Goal: Task Accomplishment & Management: Manage account settings

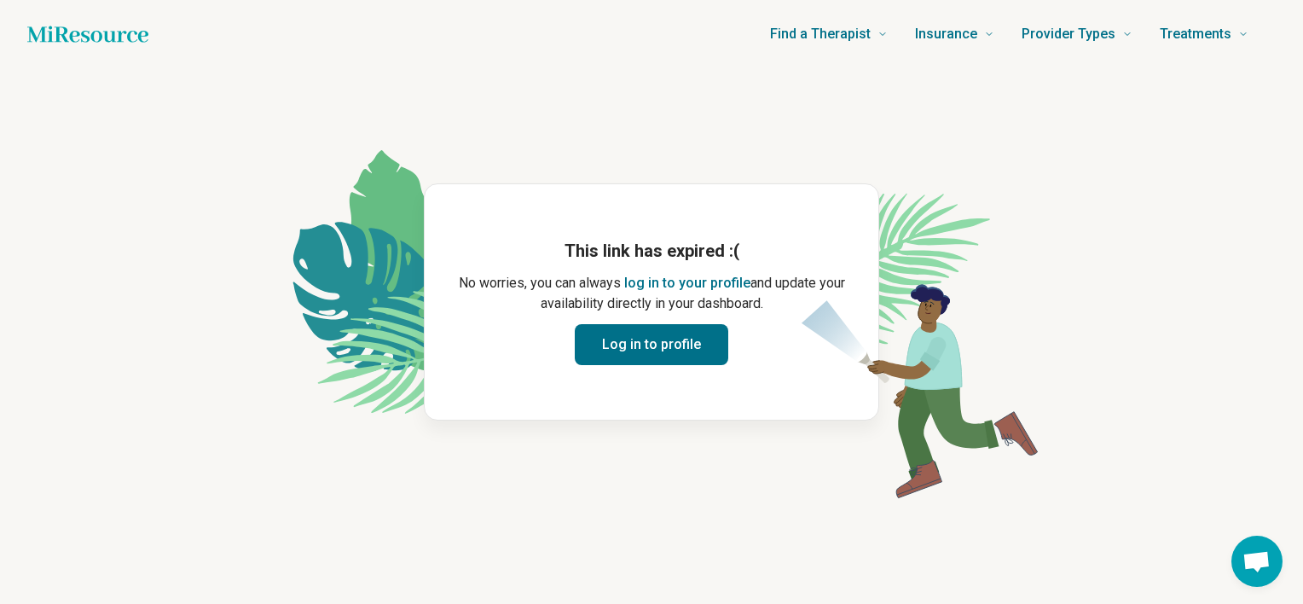
click at [649, 348] on button "Log in to profile" at bounding box center [651, 344] width 153 height 41
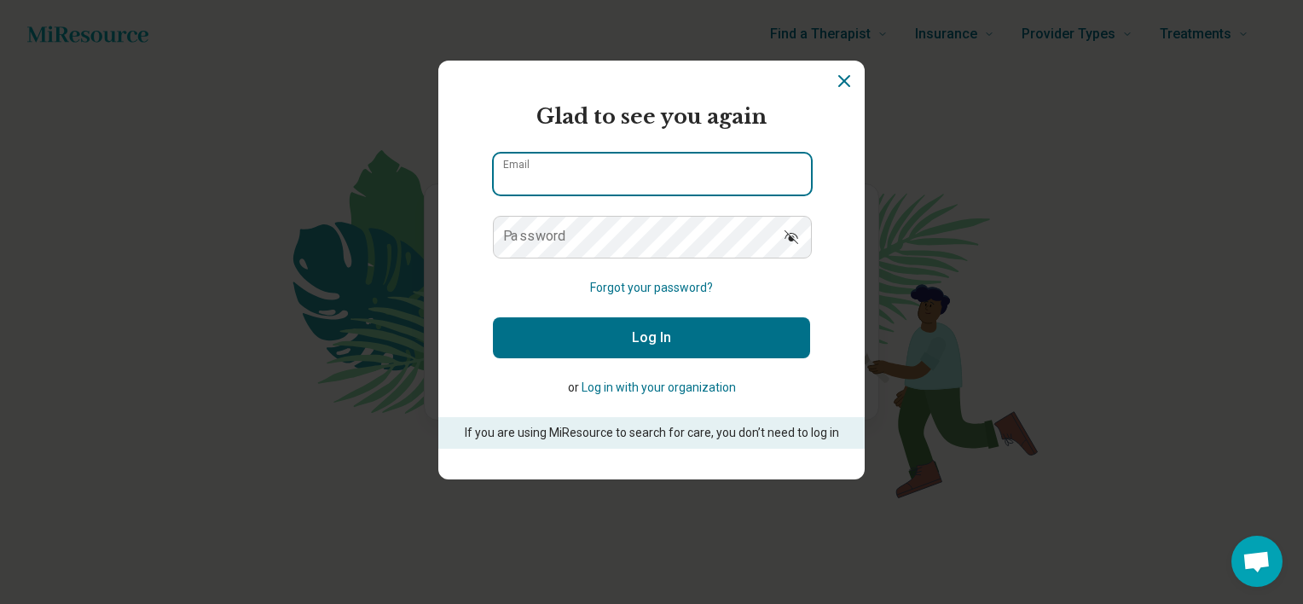
type input "**********"
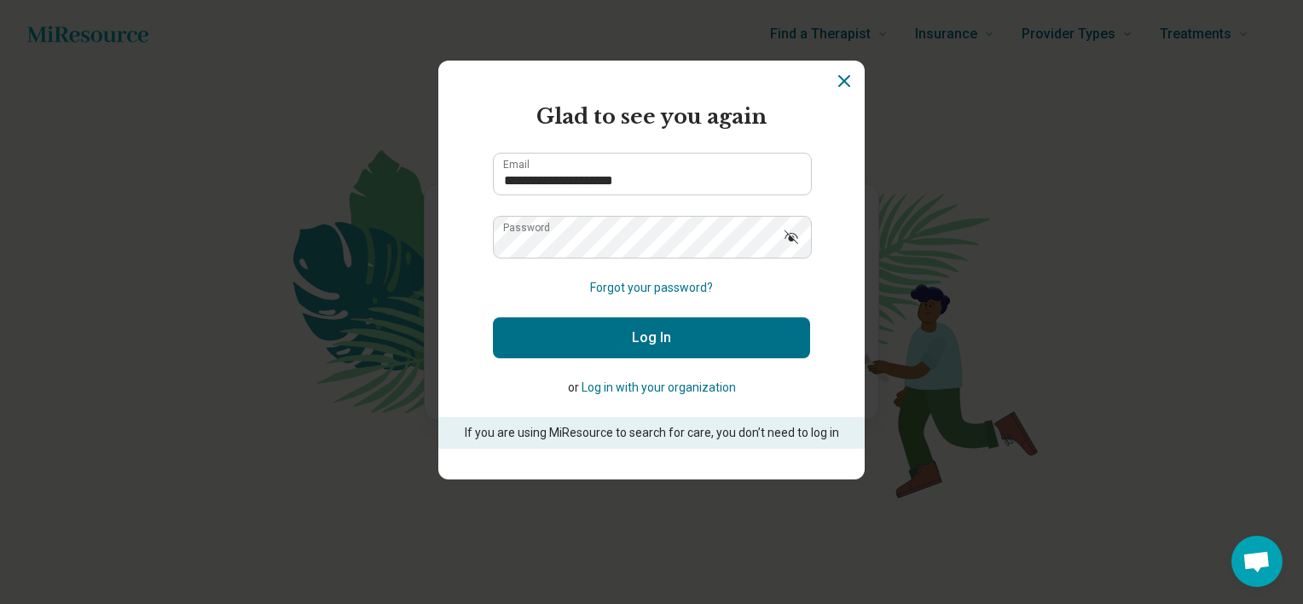
click at [649, 348] on button "Log In" at bounding box center [651, 337] width 317 height 41
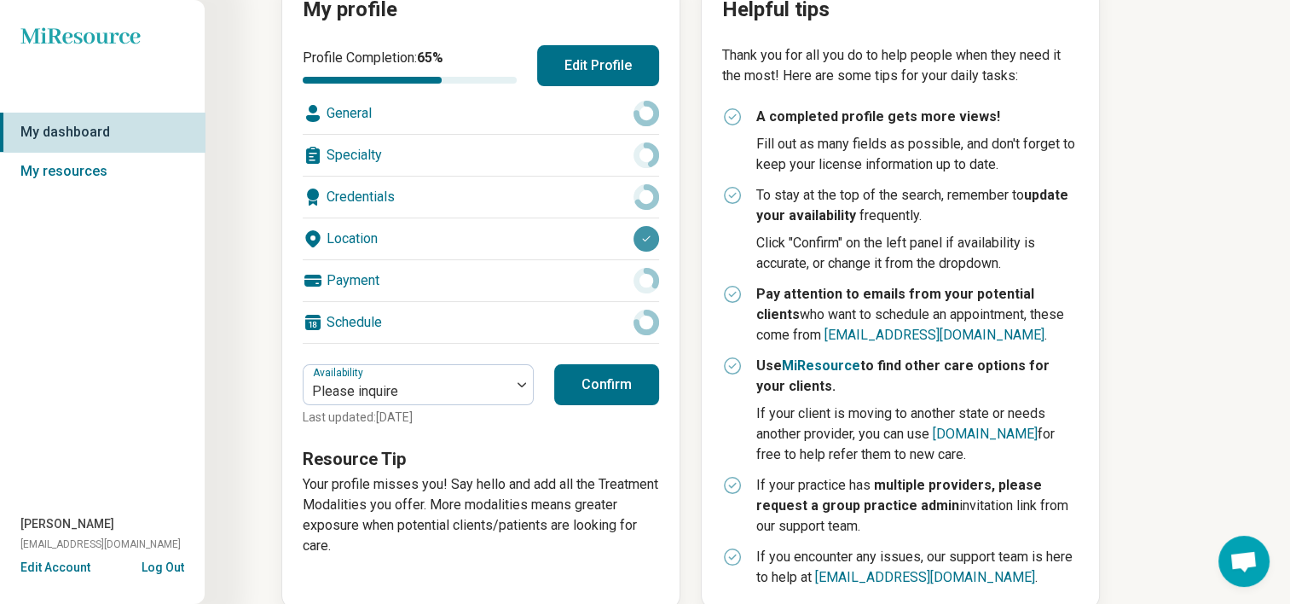
scroll to position [252, 0]
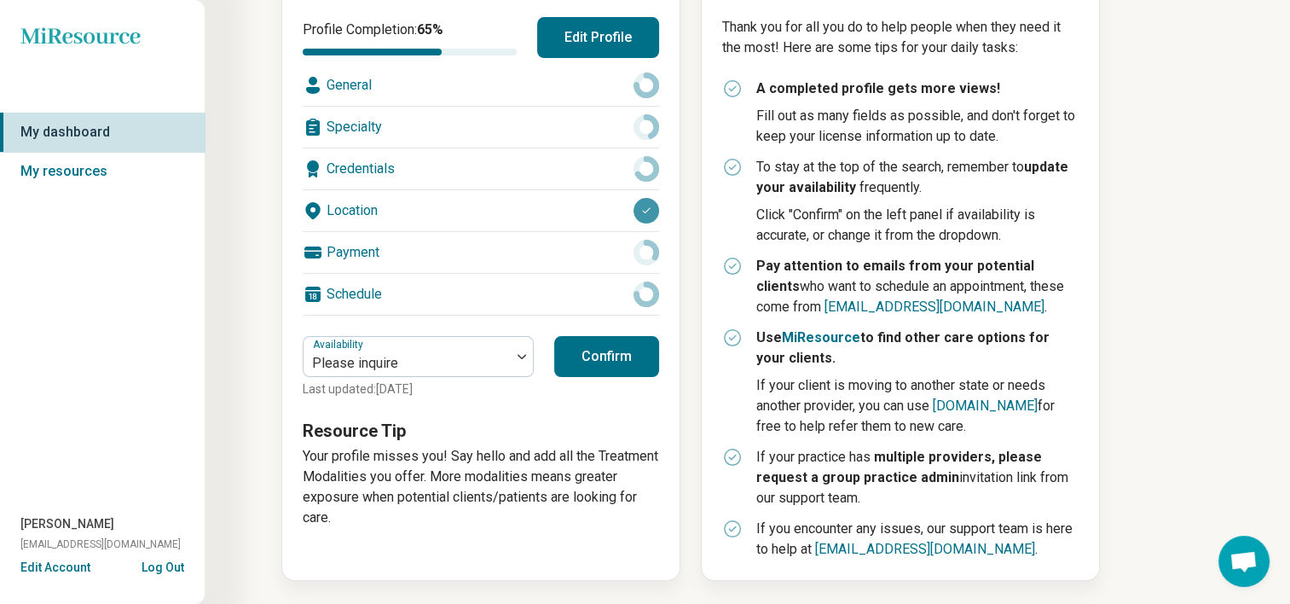
click at [617, 351] on button "Confirm" at bounding box center [606, 356] width 105 height 41
click at [648, 294] on icon at bounding box center [647, 294] width 26 height 26
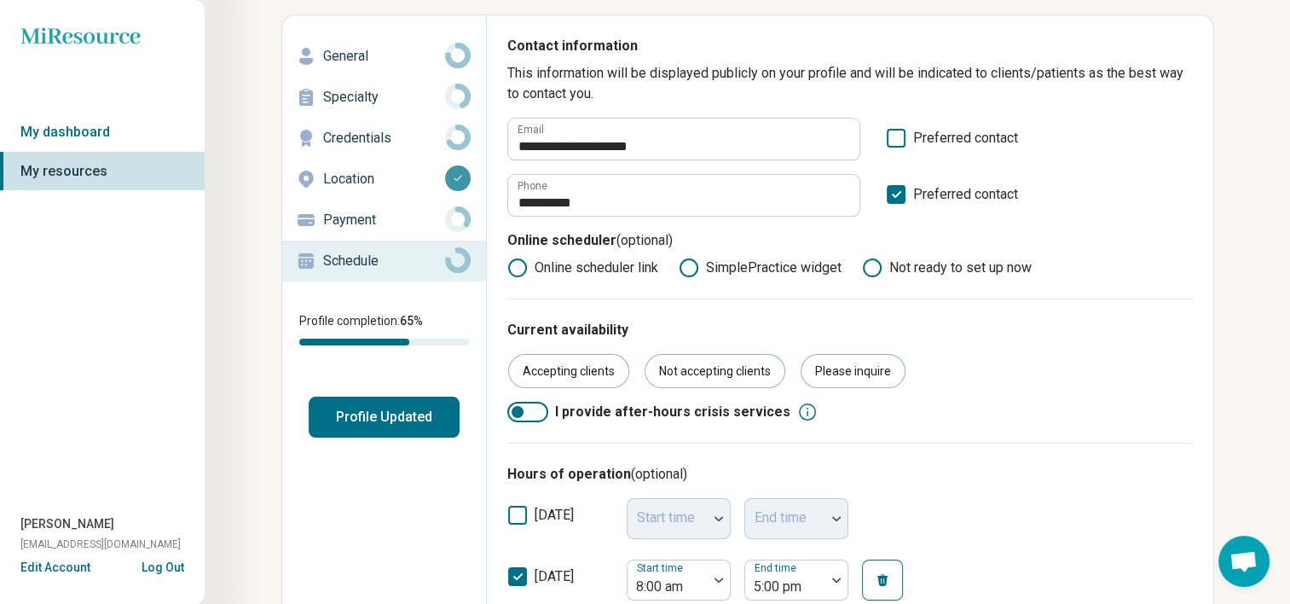
scroll to position [96, 0]
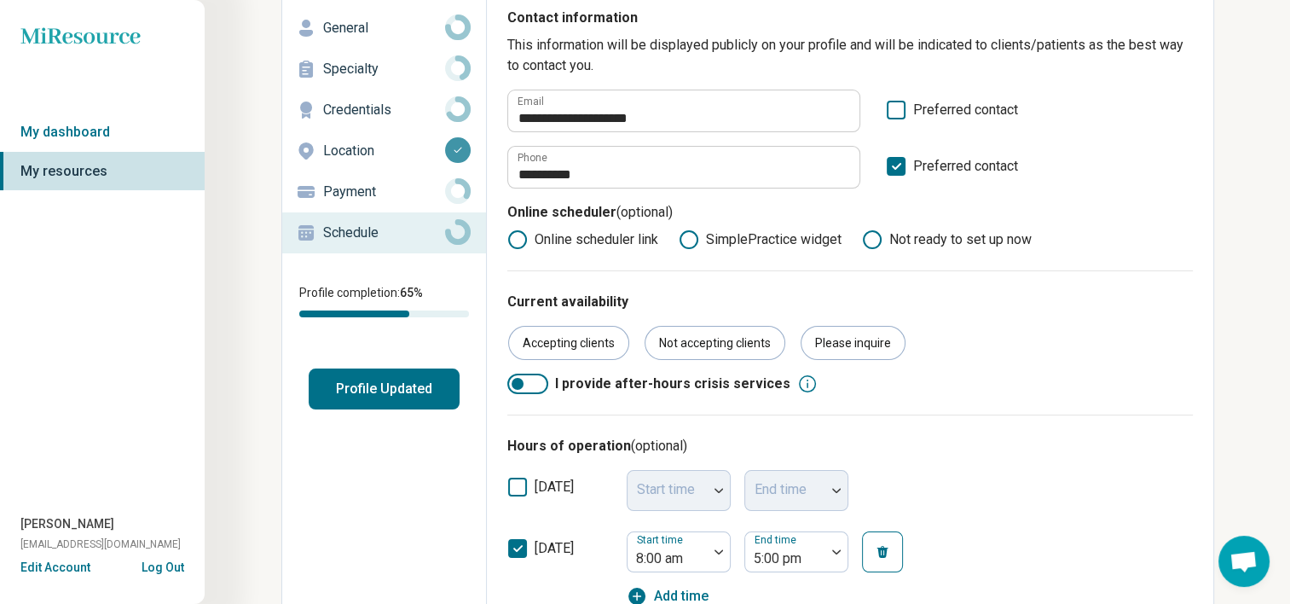
click at [390, 385] on button "Profile Updated" at bounding box center [384, 388] width 151 height 41
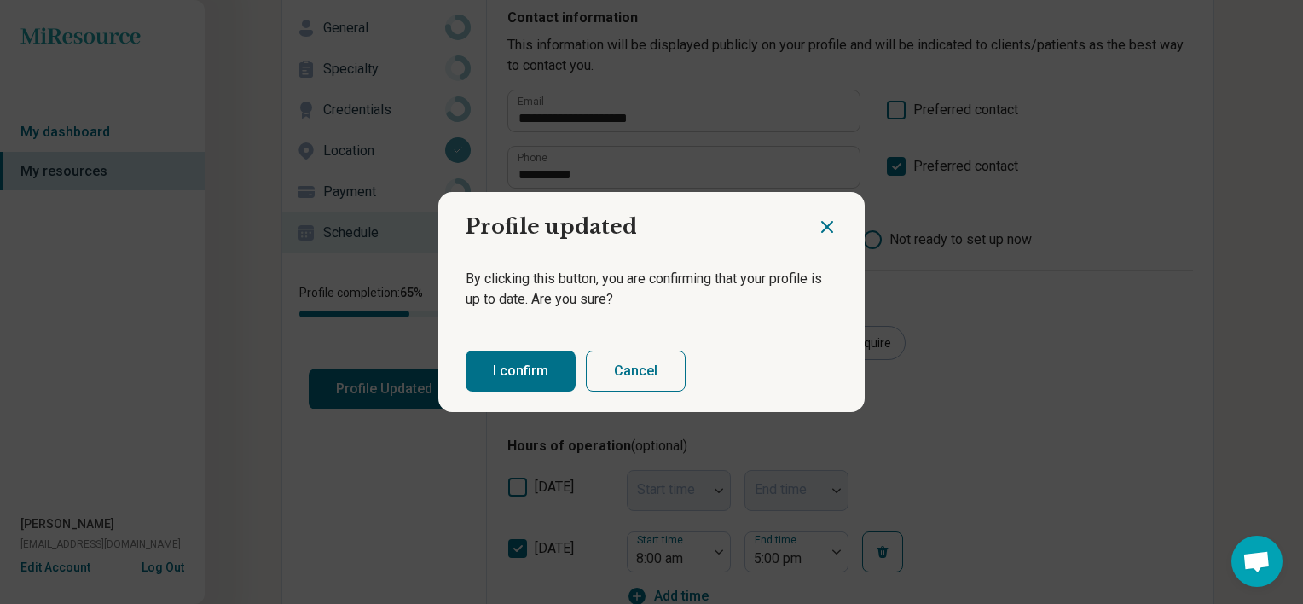
click at [501, 367] on button "I confirm" at bounding box center [521, 370] width 110 height 41
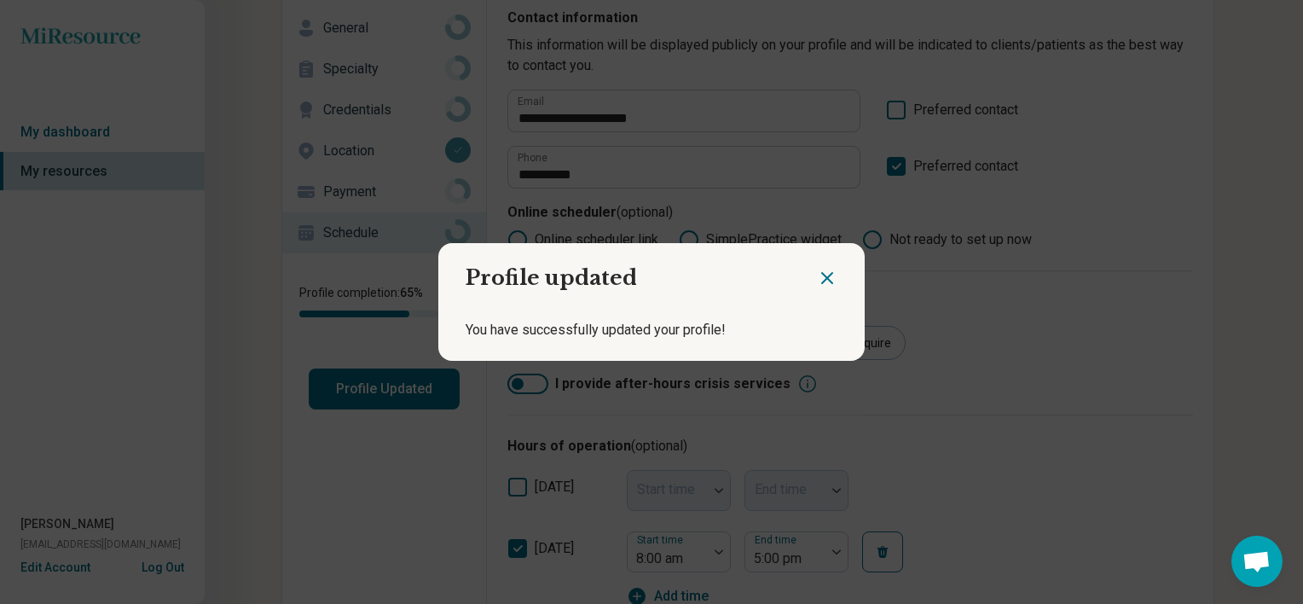
click at [821, 280] on icon "Close dialog" at bounding box center [827, 278] width 20 height 20
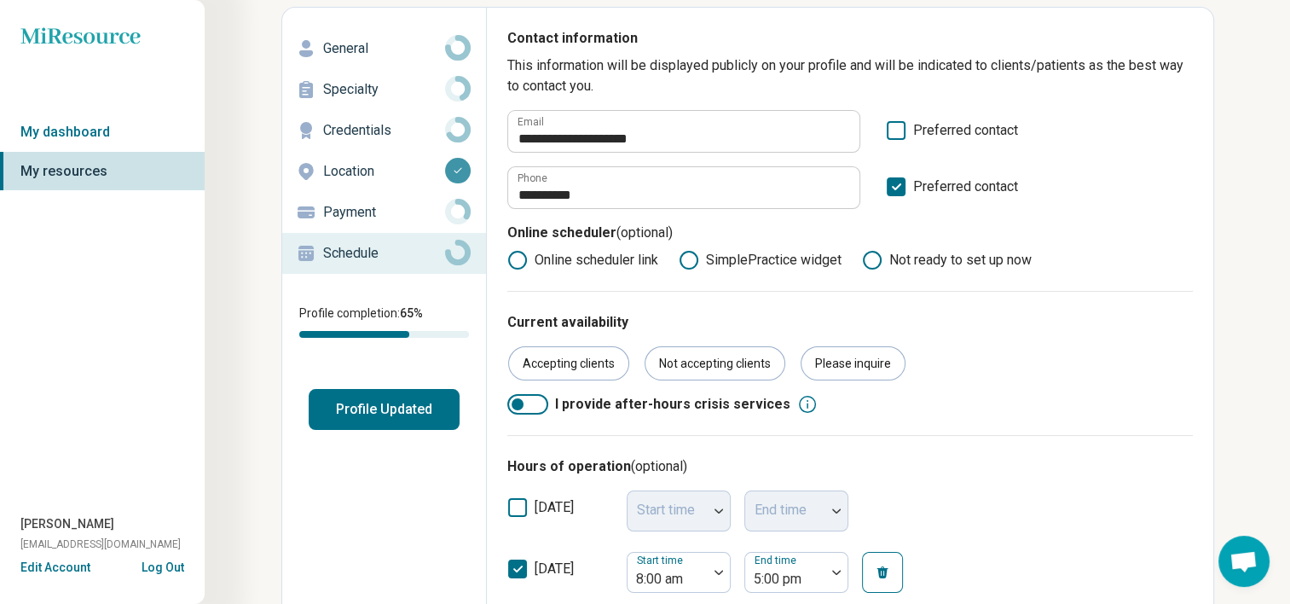
scroll to position [0, 0]
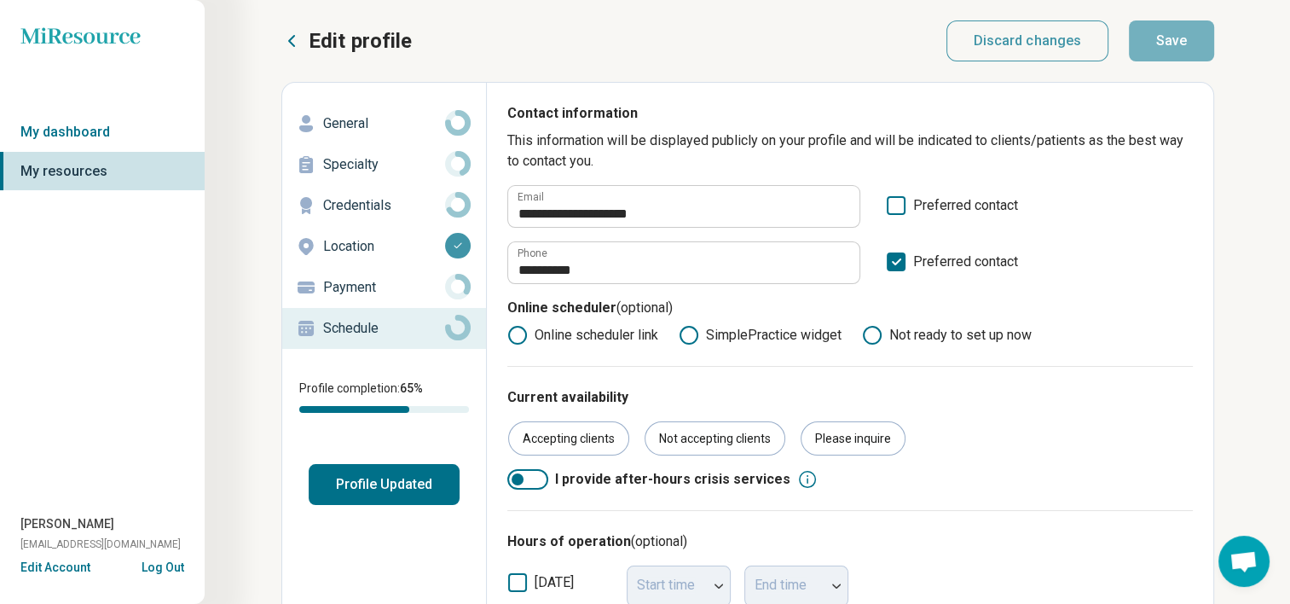
click at [362, 204] on p "Credentials" at bounding box center [384, 205] width 122 height 20
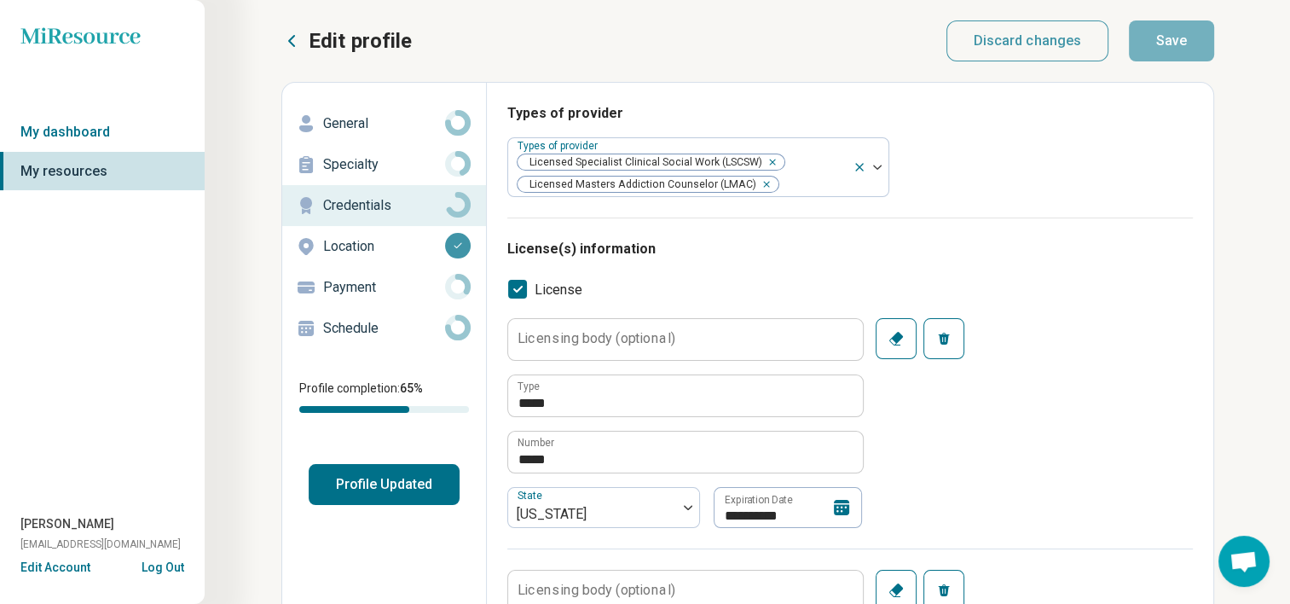
click at [660, 337] on label "Licensing body (optional)" at bounding box center [597, 339] width 158 height 14
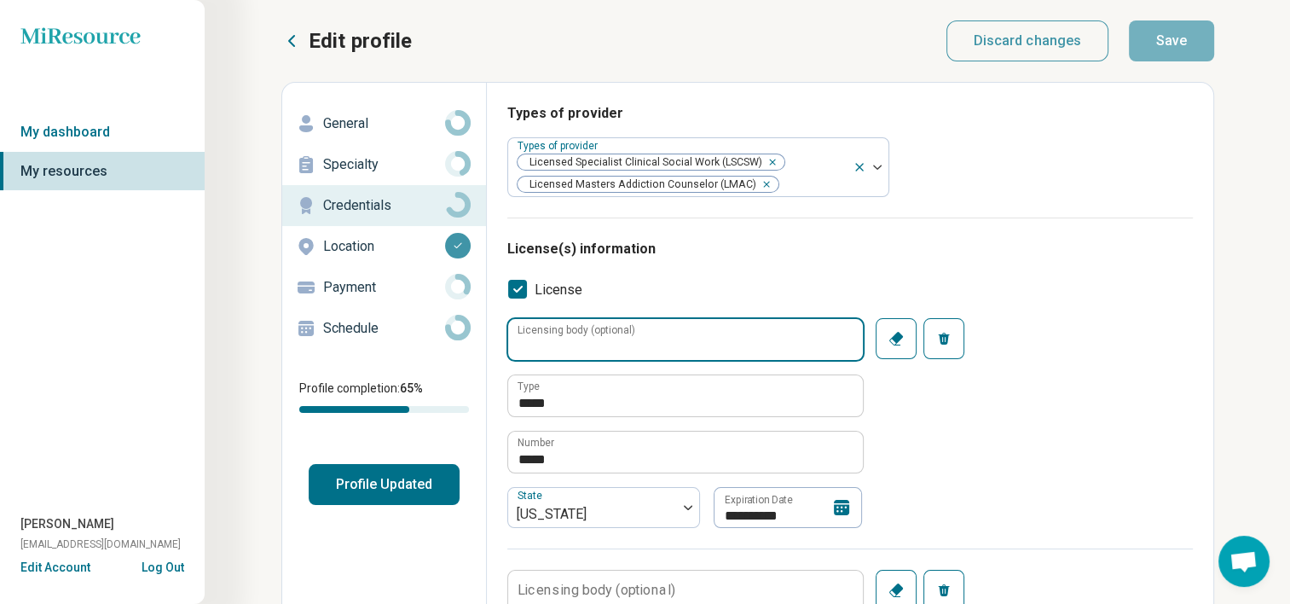
click at [660, 337] on input "Licensing body (optional)" at bounding box center [685, 339] width 355 height 41
type textarea "*"
type input "*"
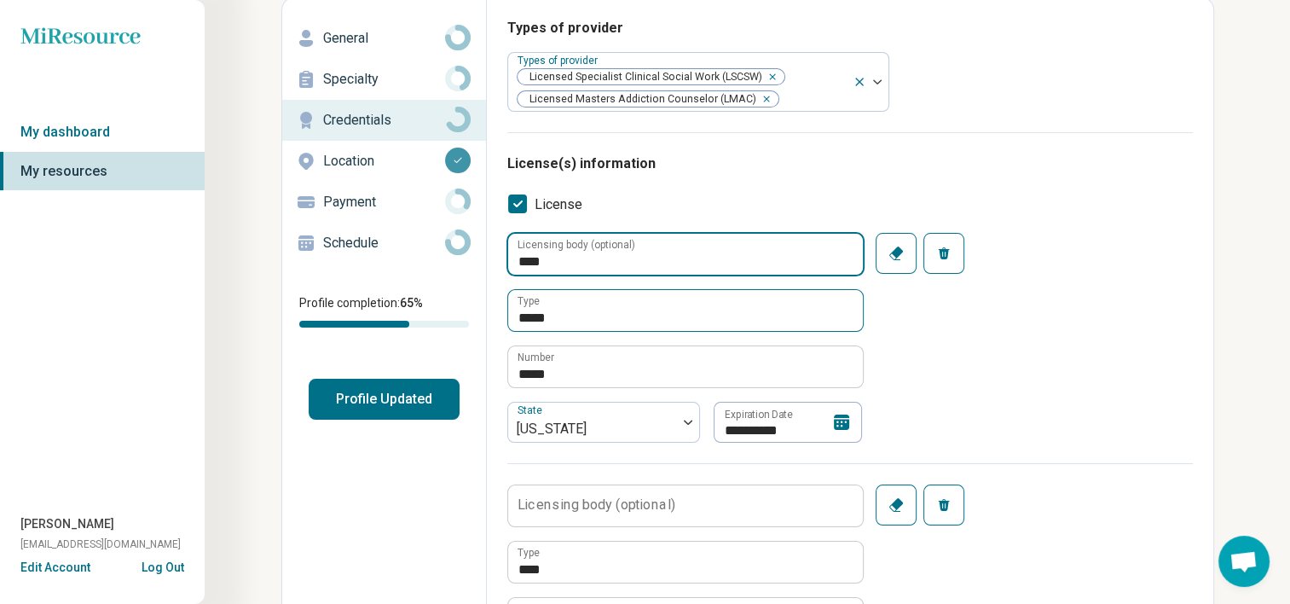
scroll to position [171, 0]
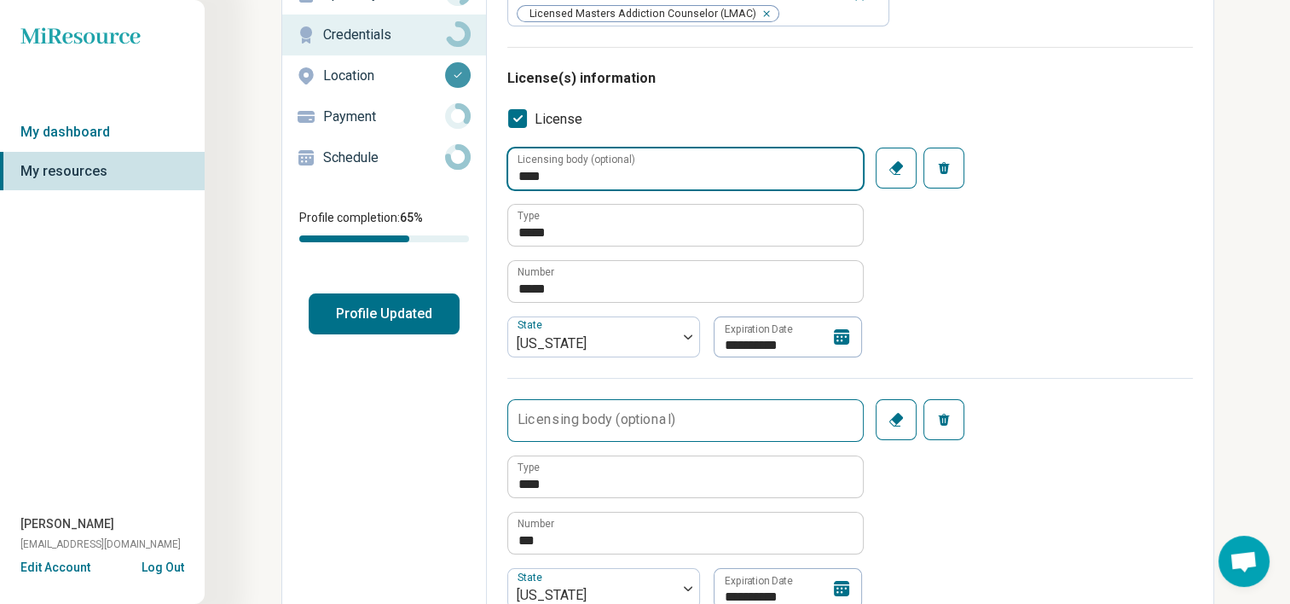
type input "****"
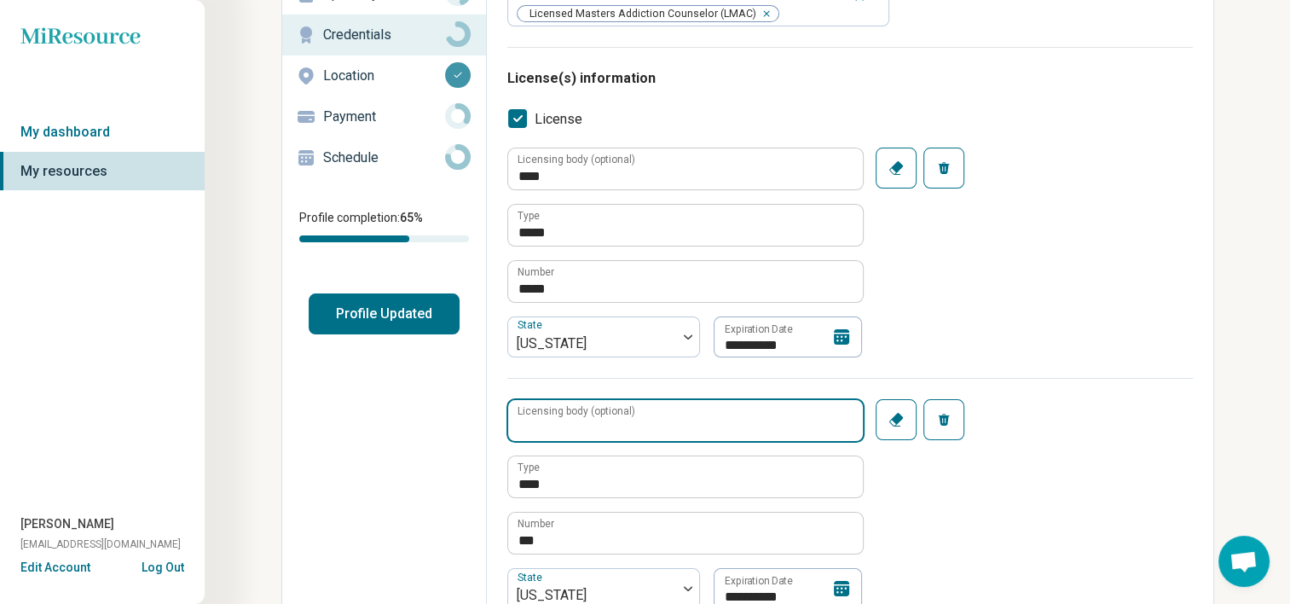
click at [680, 414] on input "Licensing body (optional)" at bounding box center [685, 420] width 355 height 41
type input "****"
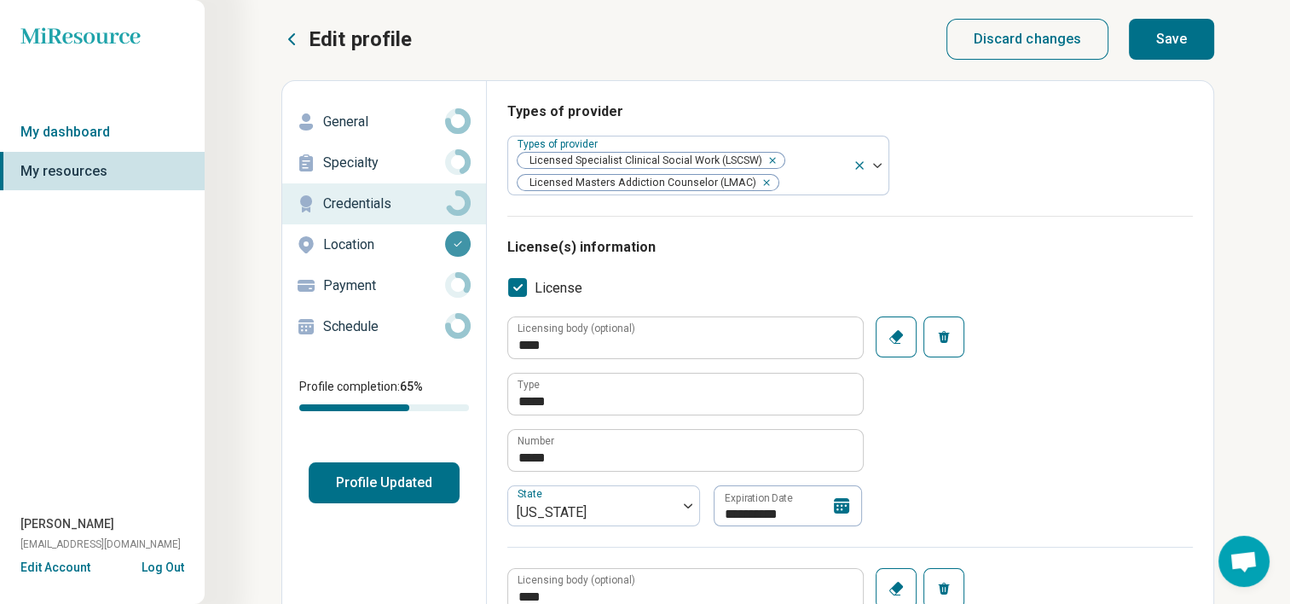
scroll to position [0, 0]
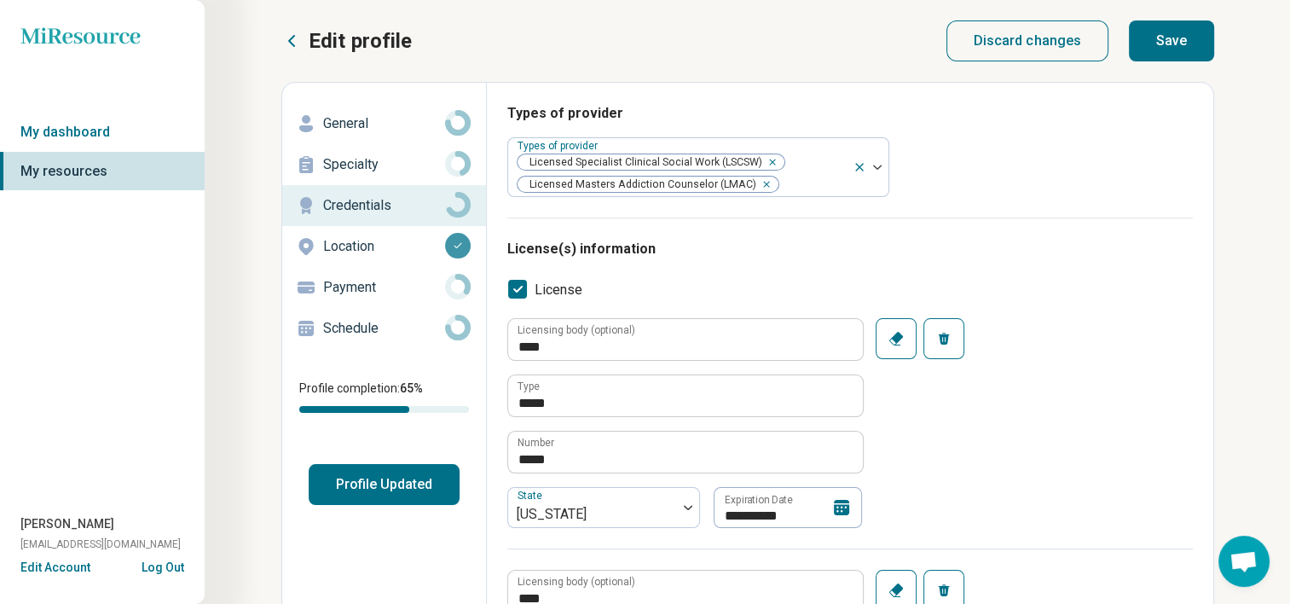
click at [1153, 32] on button "Save" at bounding box center [1171, 40] width 85 height 41
type textarea "*"
click at [292, 40] on icon at bounding box center [291, 41] width 20 height 20
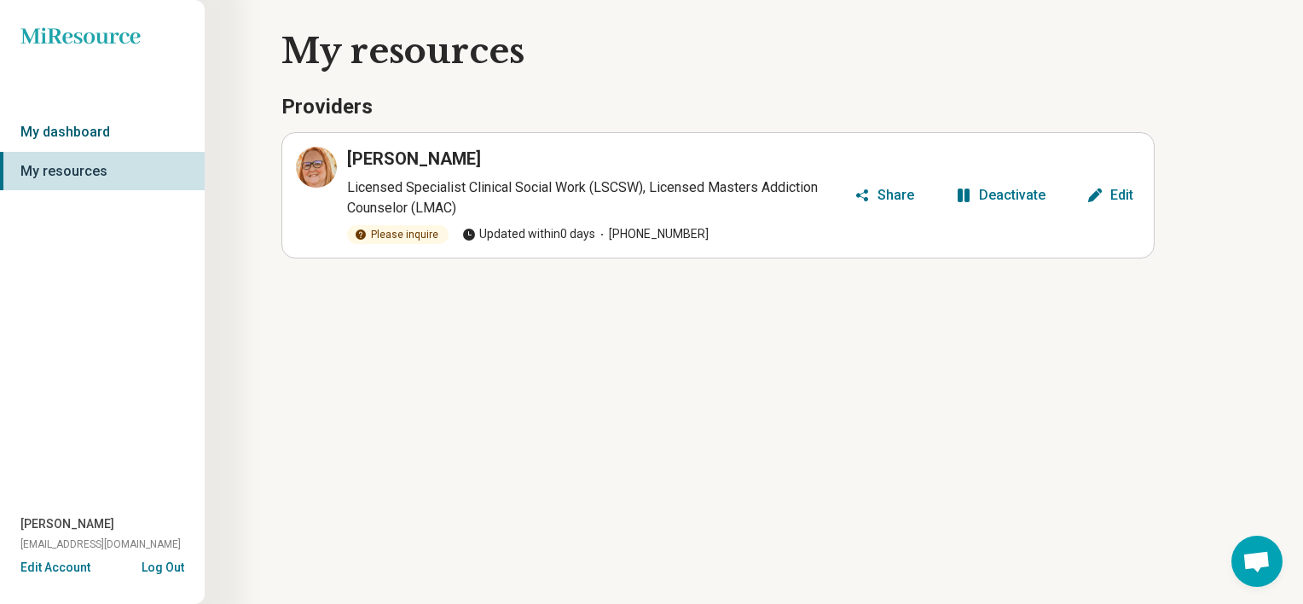
click at [53, 126] on link "My dashboard" at bounding box center [102, 132] width 205 height 39
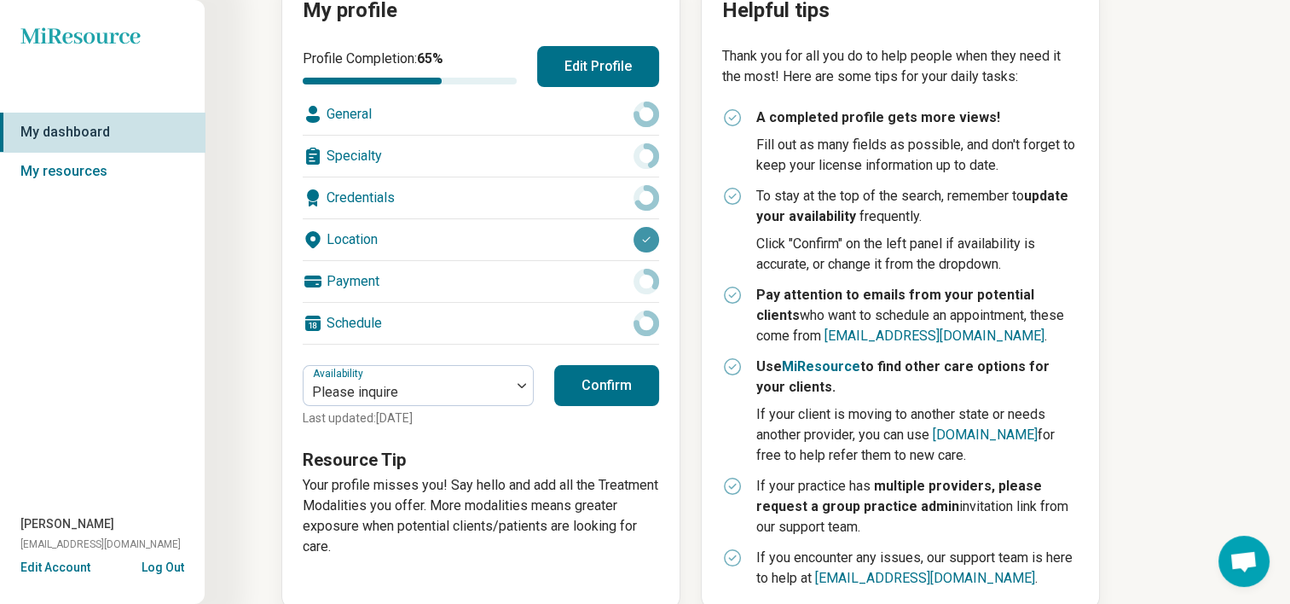
scroll to position [252, 0]
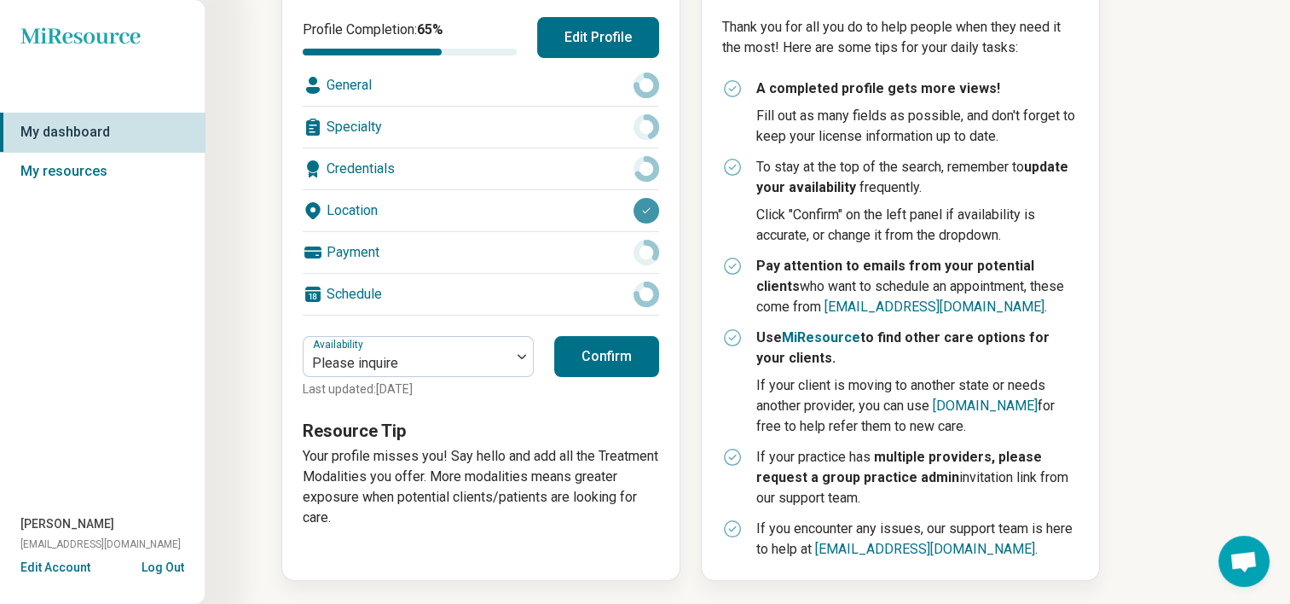
click at [621, 362] on button "Confirm" at bounding box center [606, 356] width 105 height 41
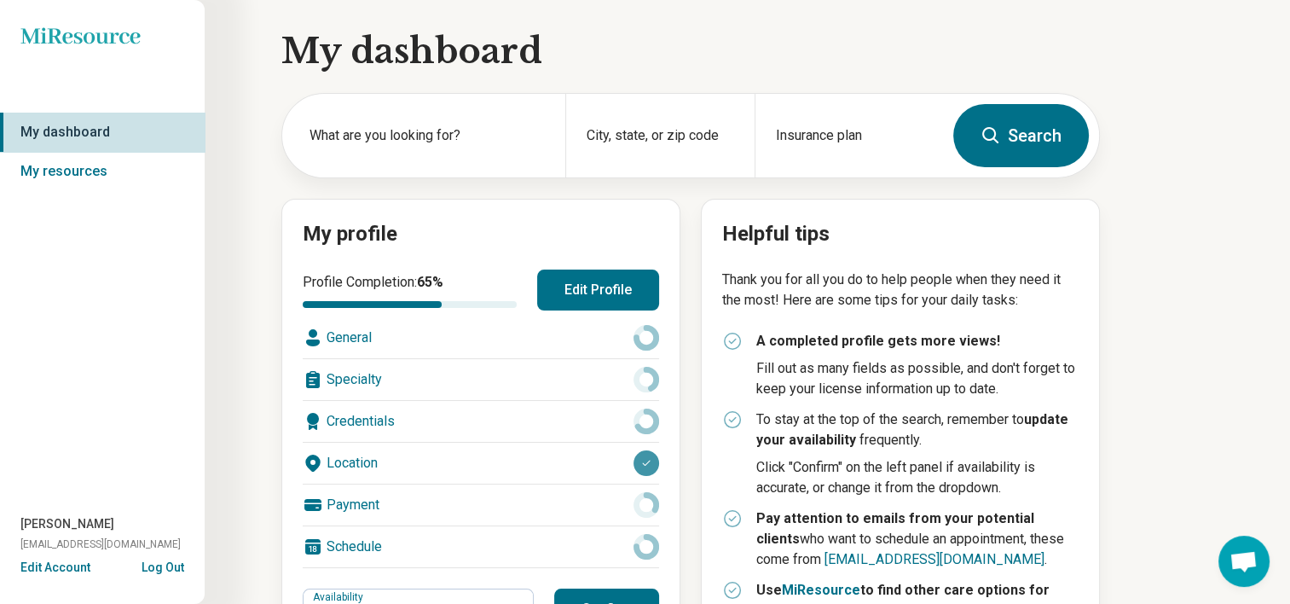
scroll to position [85, 0]
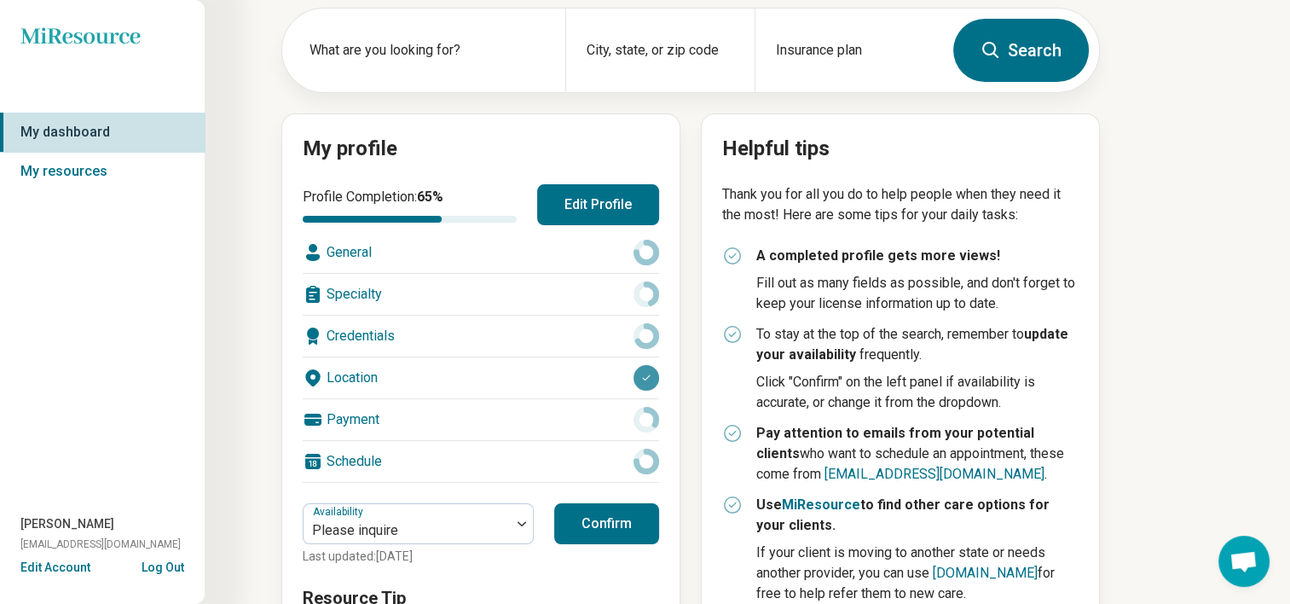
click at [165, 563] on button "Log Out" at bounding box center [163, 566] width 43 height 14
